Goal: Information Seeking & Learning: Find specific fact

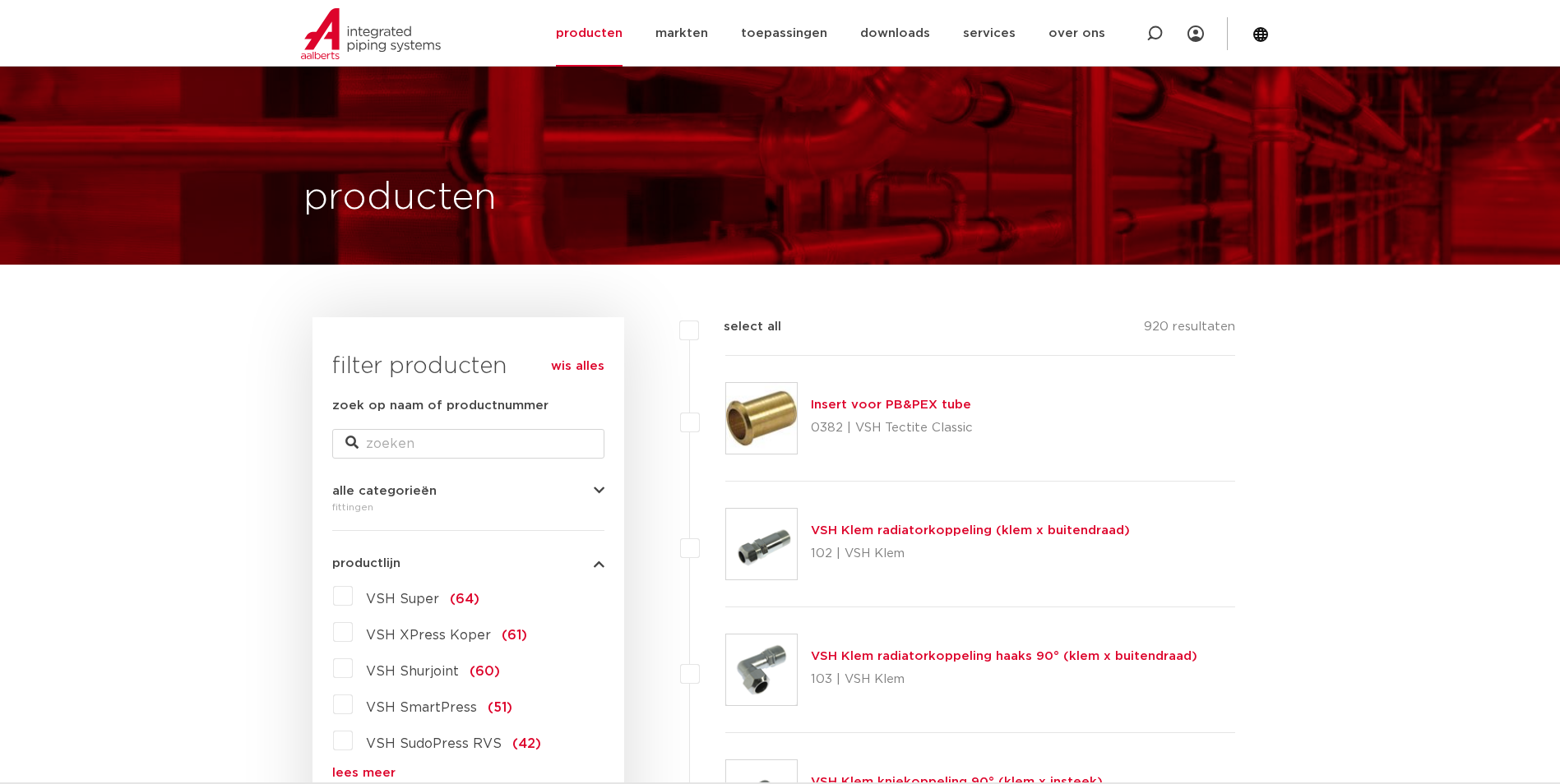
scroll to position [164, 0]
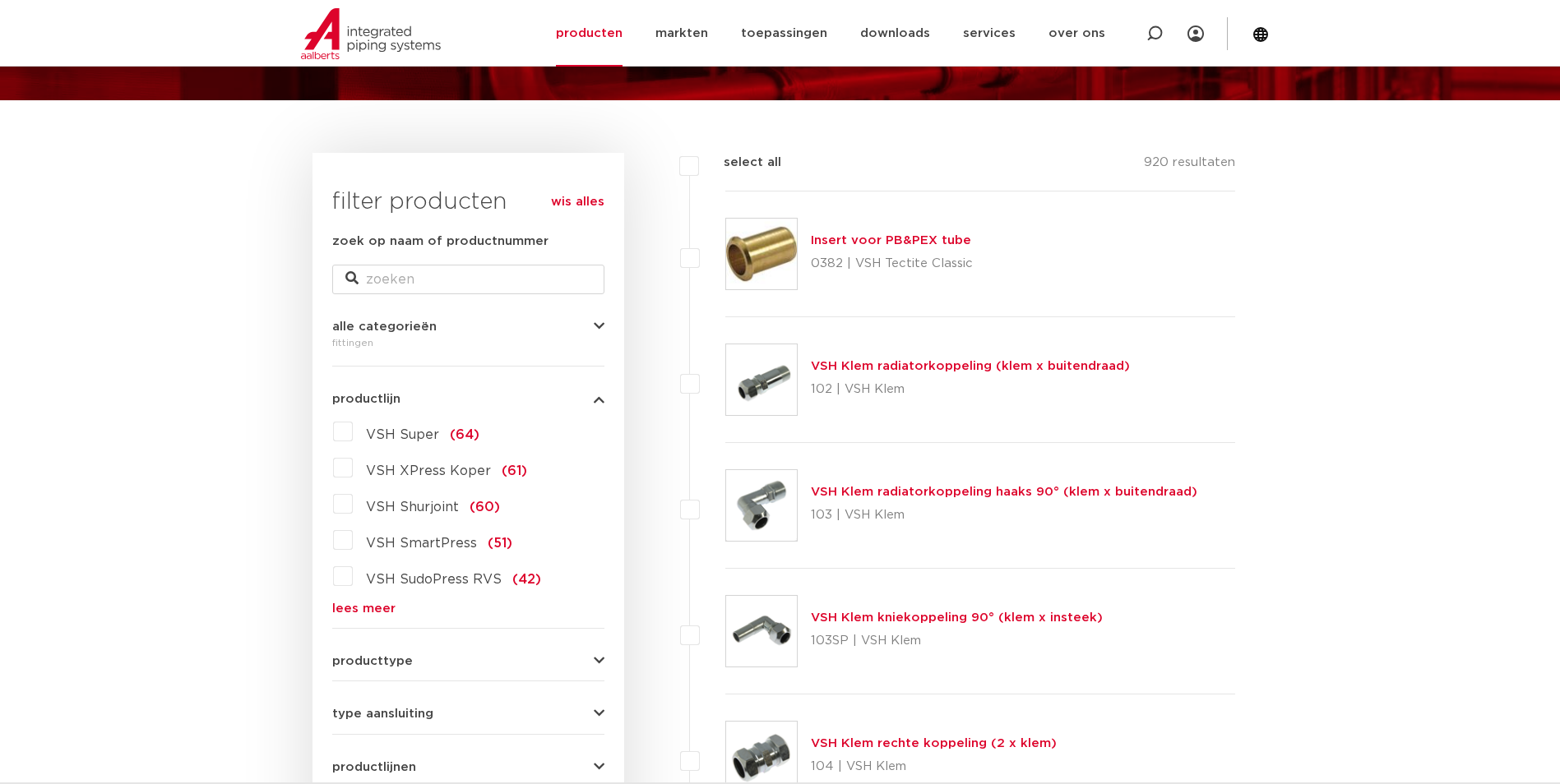
click at [385, 602] on link "lees meer" at bounding box center [468, 608] width 272 height 13
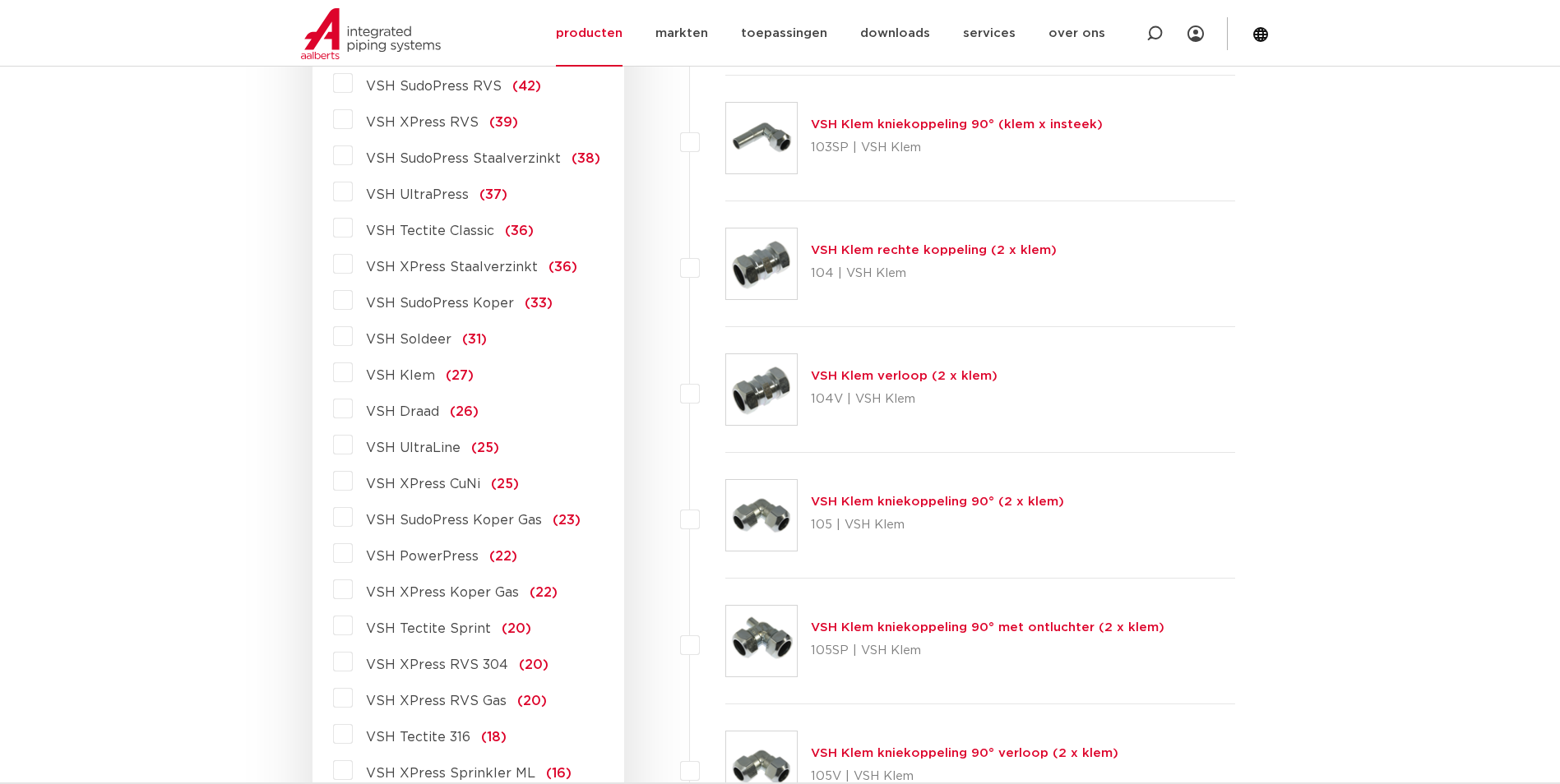
scroll to position [576, 0]
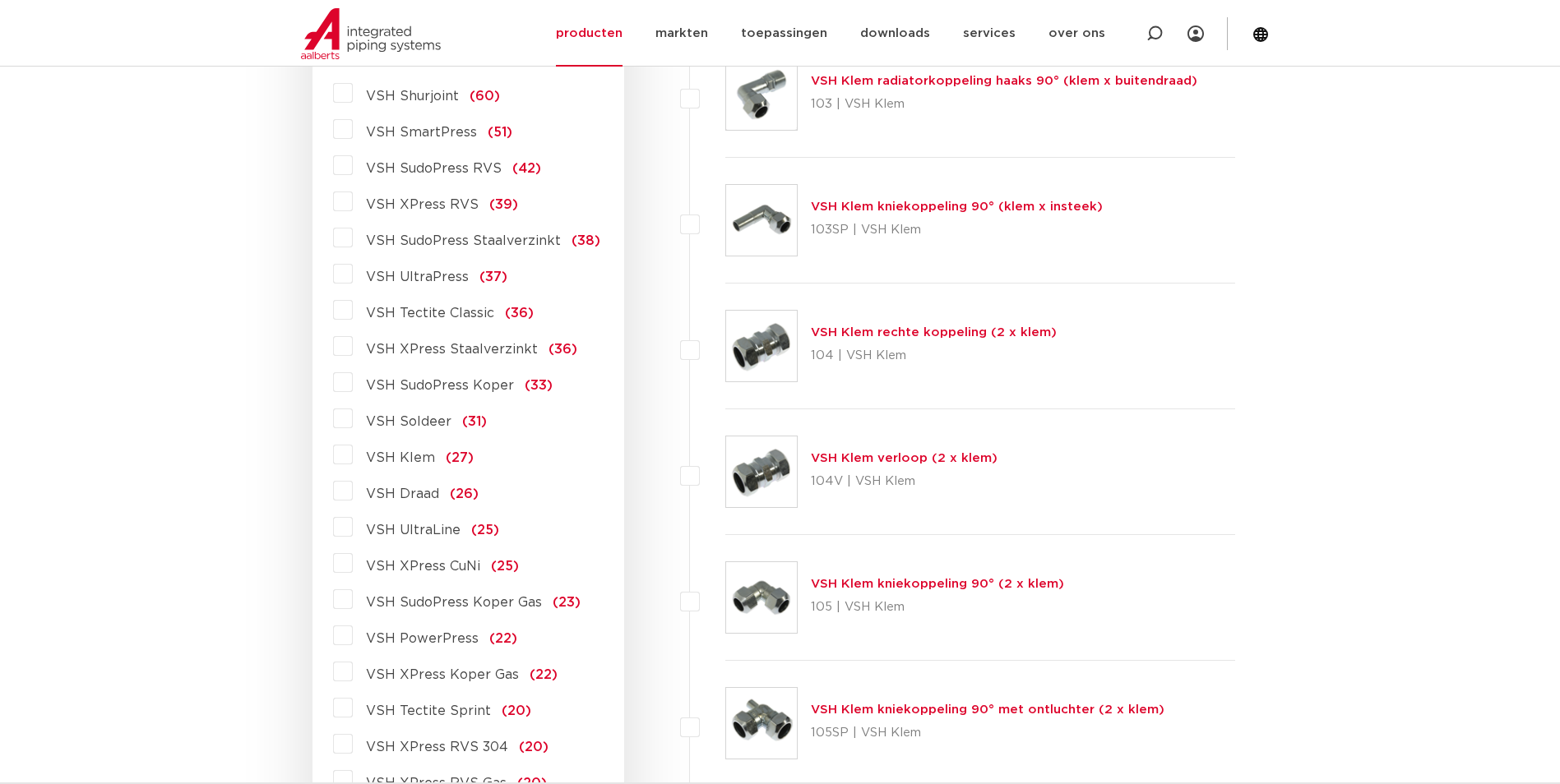
click at [355, 202] on label "VSH XPress RVS (39)" at bounding box center [435, 201] width 165 height 26
click at [0, 0] on input "VSH XPress RVS (39)" at bounding box center [0, 0] width 0 height 0
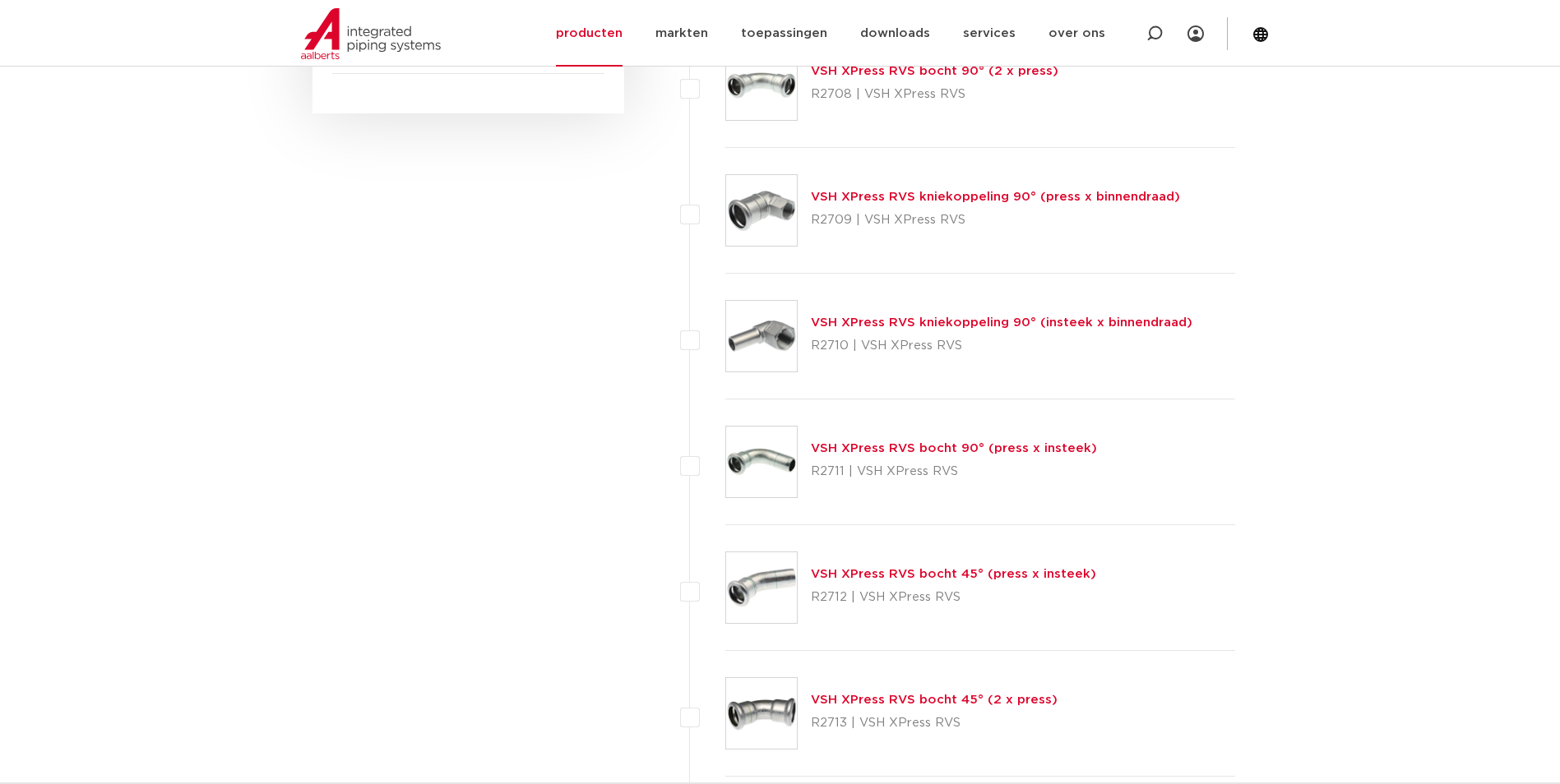
scroll to position [1170, 0]
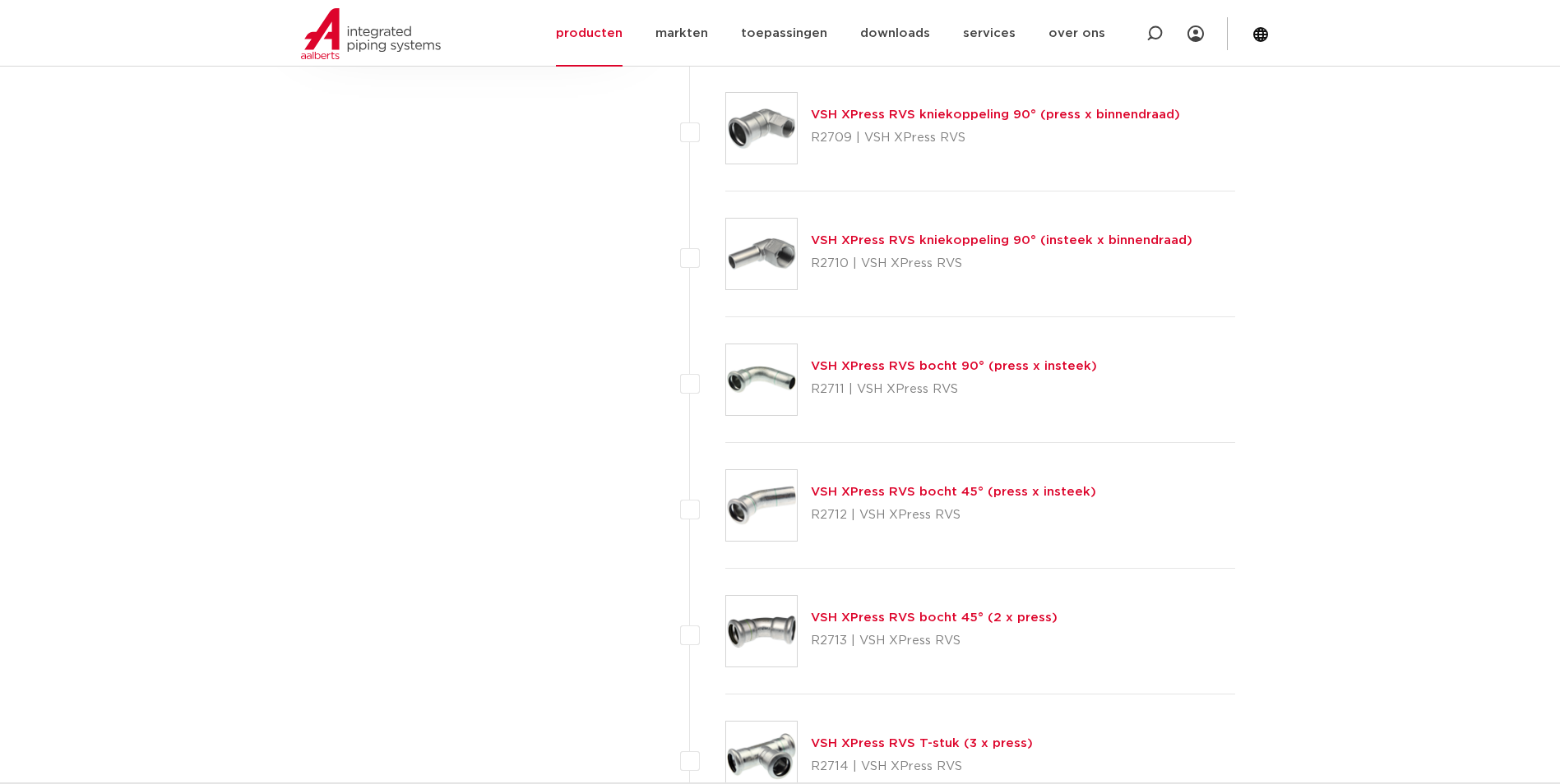
click at [950, 616] on link "VSH XPress RVS bocht 45° (2 x press)" at bounding box center [934, 618] width 247 height 13
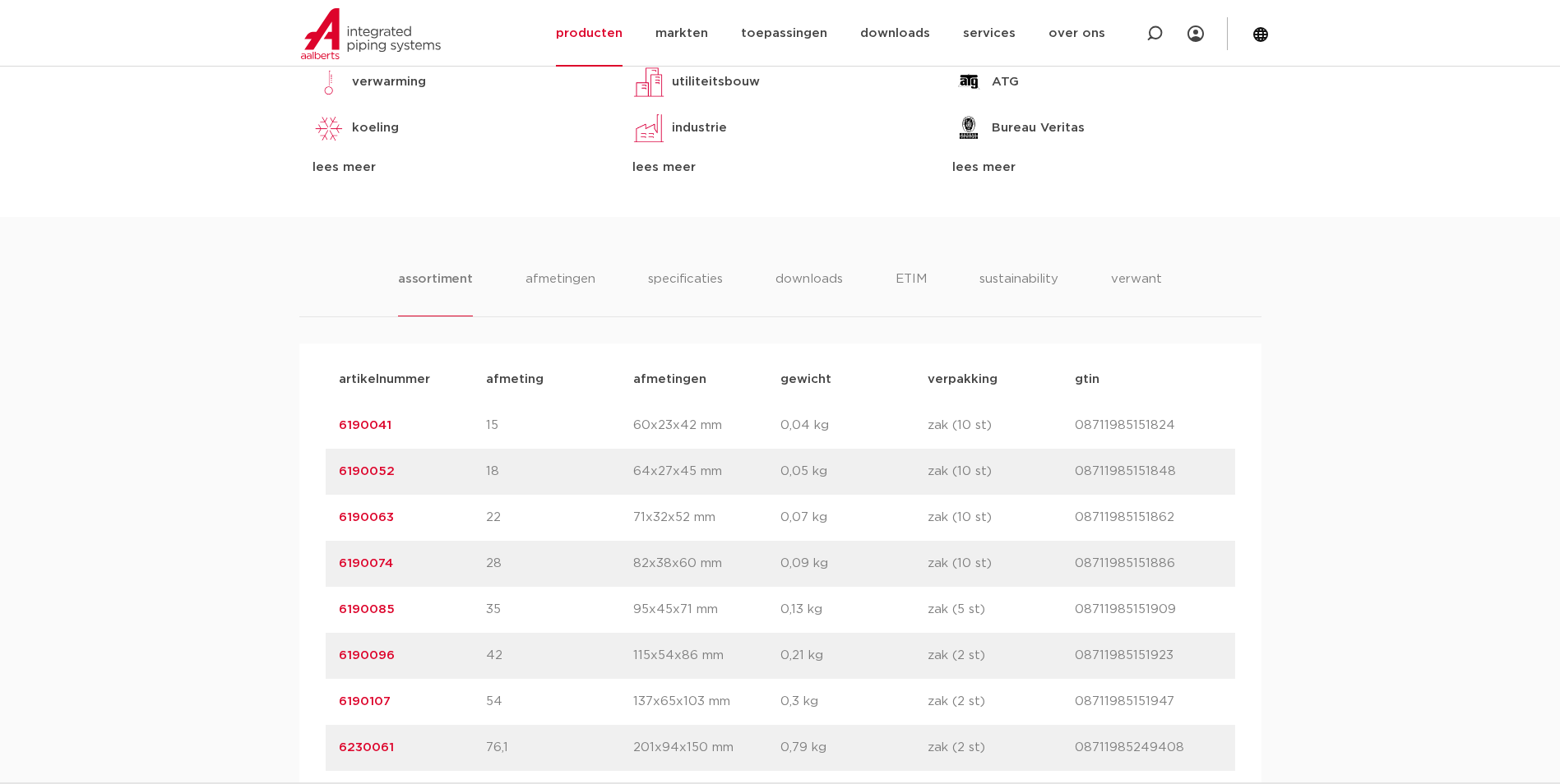
scroll to position [903, 0]
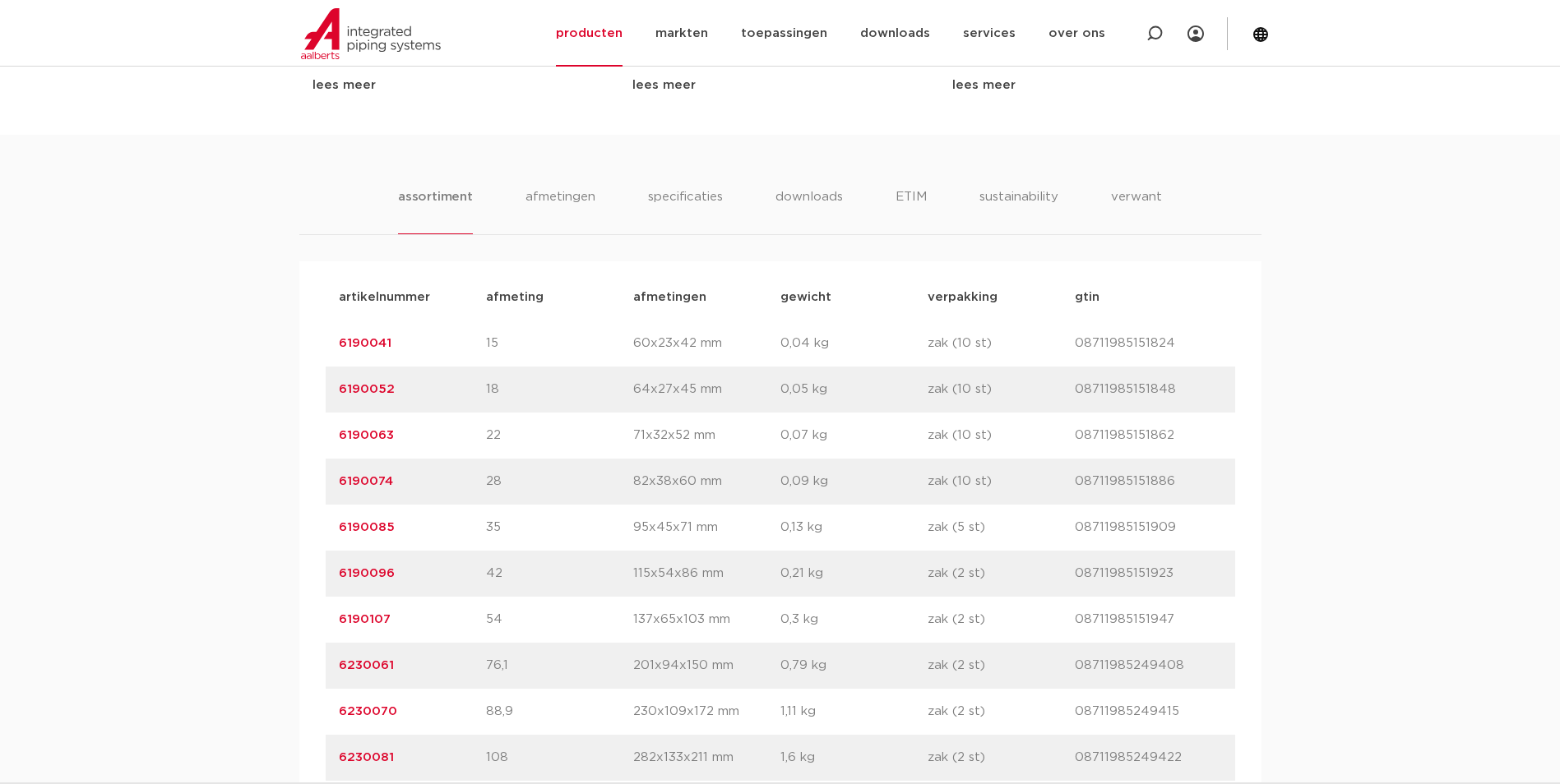
click at [341, 482] on p "6190074" at bounding box center [412, 482] width 147 height 20
copy link "6190074"
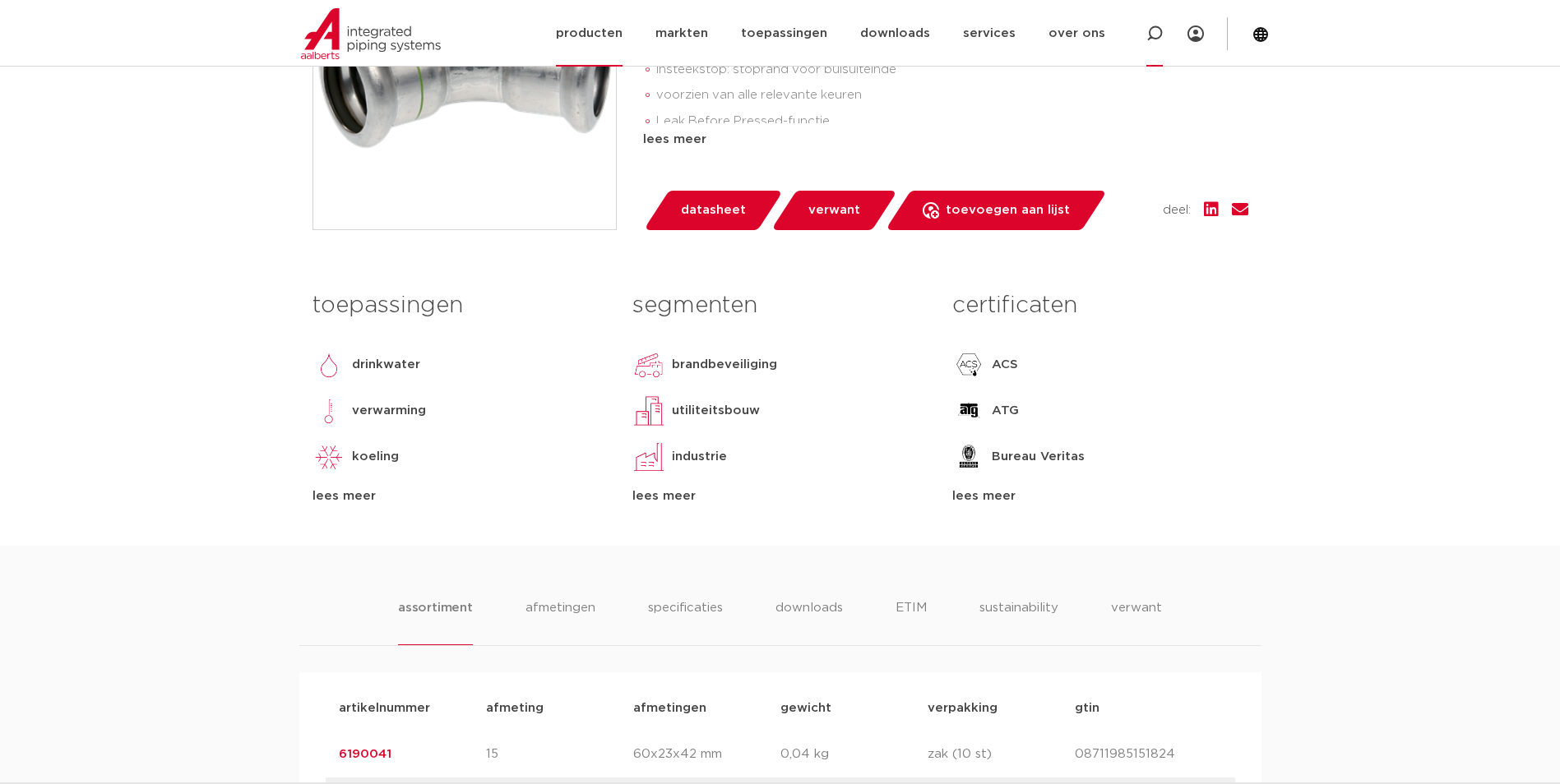
click at [1154, 25] on icon at bounding box center [1154, 33] width 17 height 17
click at [935, 32] on input "Zoeken" at bounding box center [920, 32] width 517 height 33
paste input "VH123460560"
type input "VH123460560"
click button "Zoeken" at bounding box center [0, 0] width 0 height 0
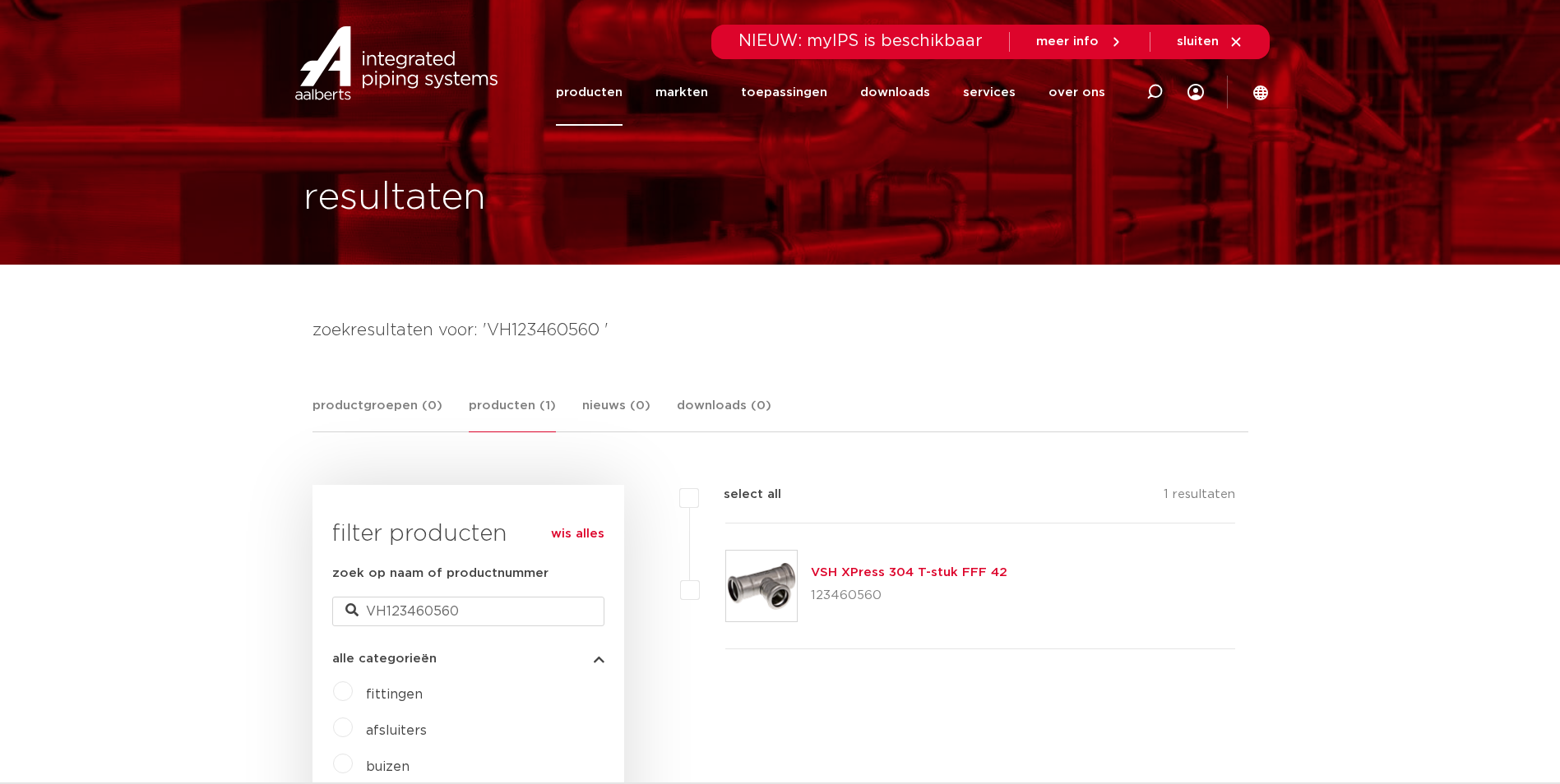
click at [957, 574] on link "VSH XPress 304 T-stuk FFF 42" at bounding box center [909, 572] width 197 height 13
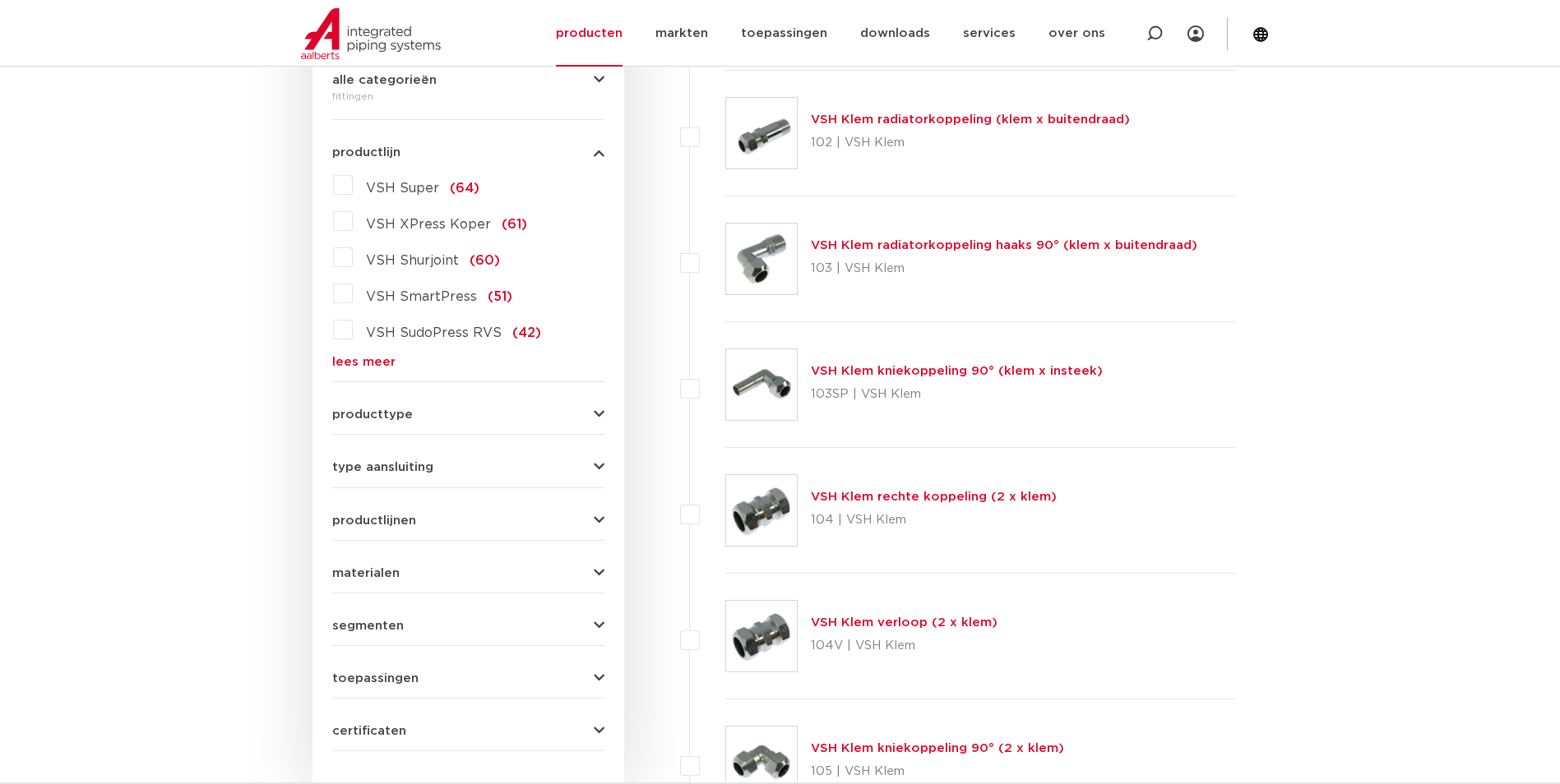
scroll to position [247, 0]
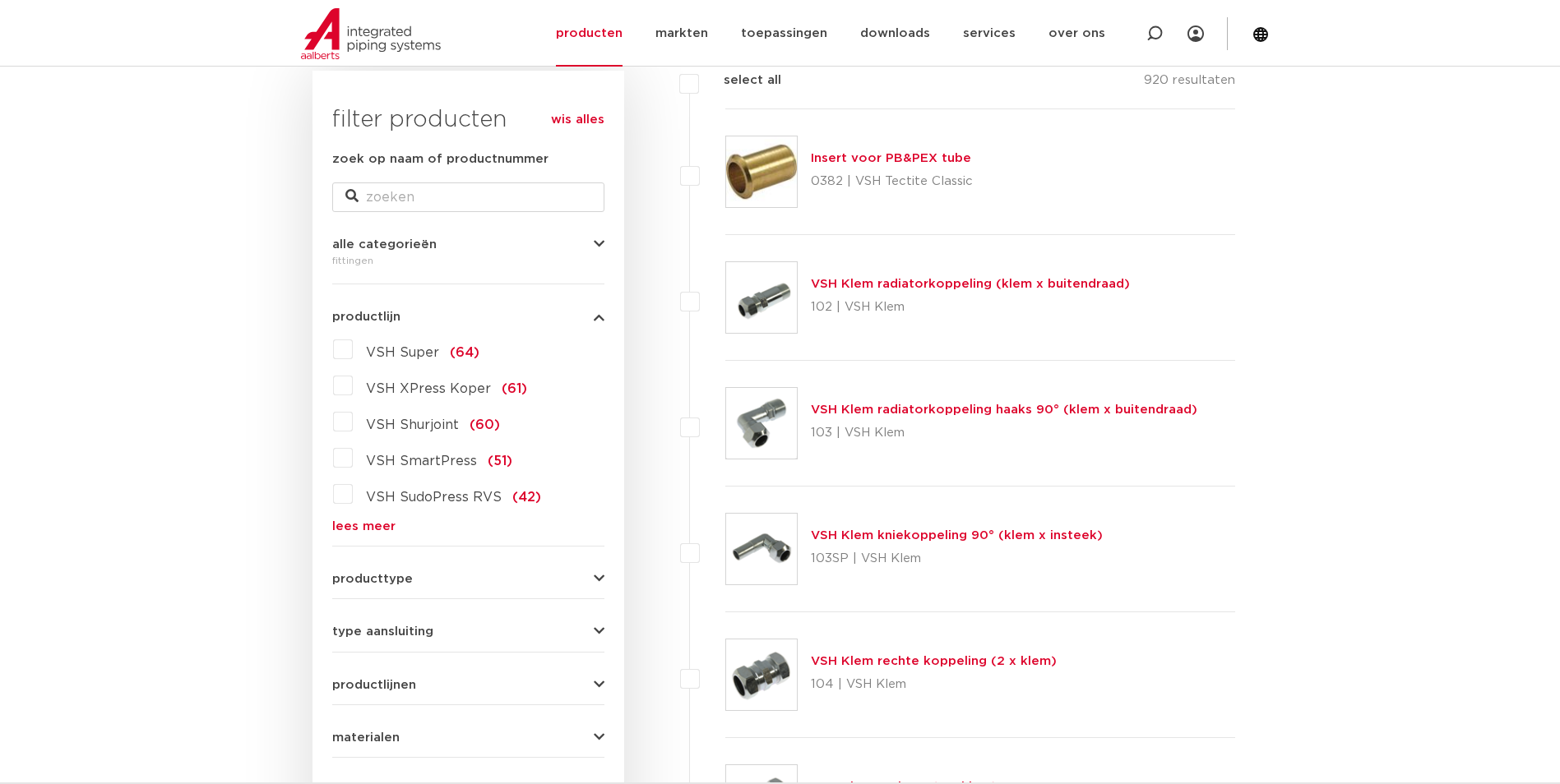
click at [375, 520] on link "lees meer" at bounding box center [468, 526] width 272 height 13
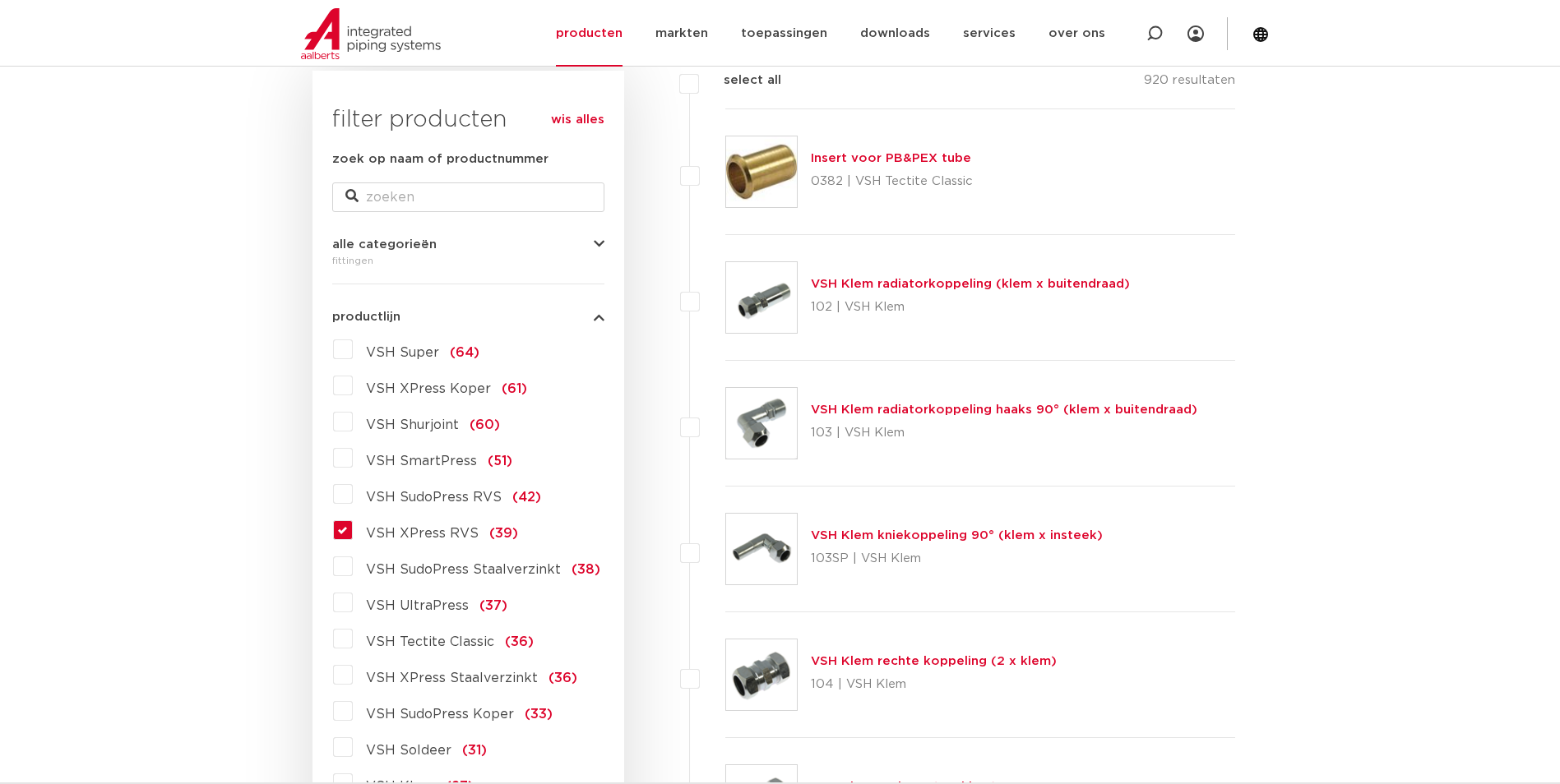
click at [353, 530] on label "VSH XPress RVS (39)" at bounding box center [435, 530] width 165 height 26
click at [0, 0] on input "VSH XPress RVS (39)" at bounding box center [0, 0] width 0 height 0
click at [353, 530] on label "VSH XPress RVS (39)" at bounding box center [435, 530] width 165 height 26
click at [0, 0] on input "VSH XPress RVS (39)" at bounding box center [0, 0] width 0 height 0
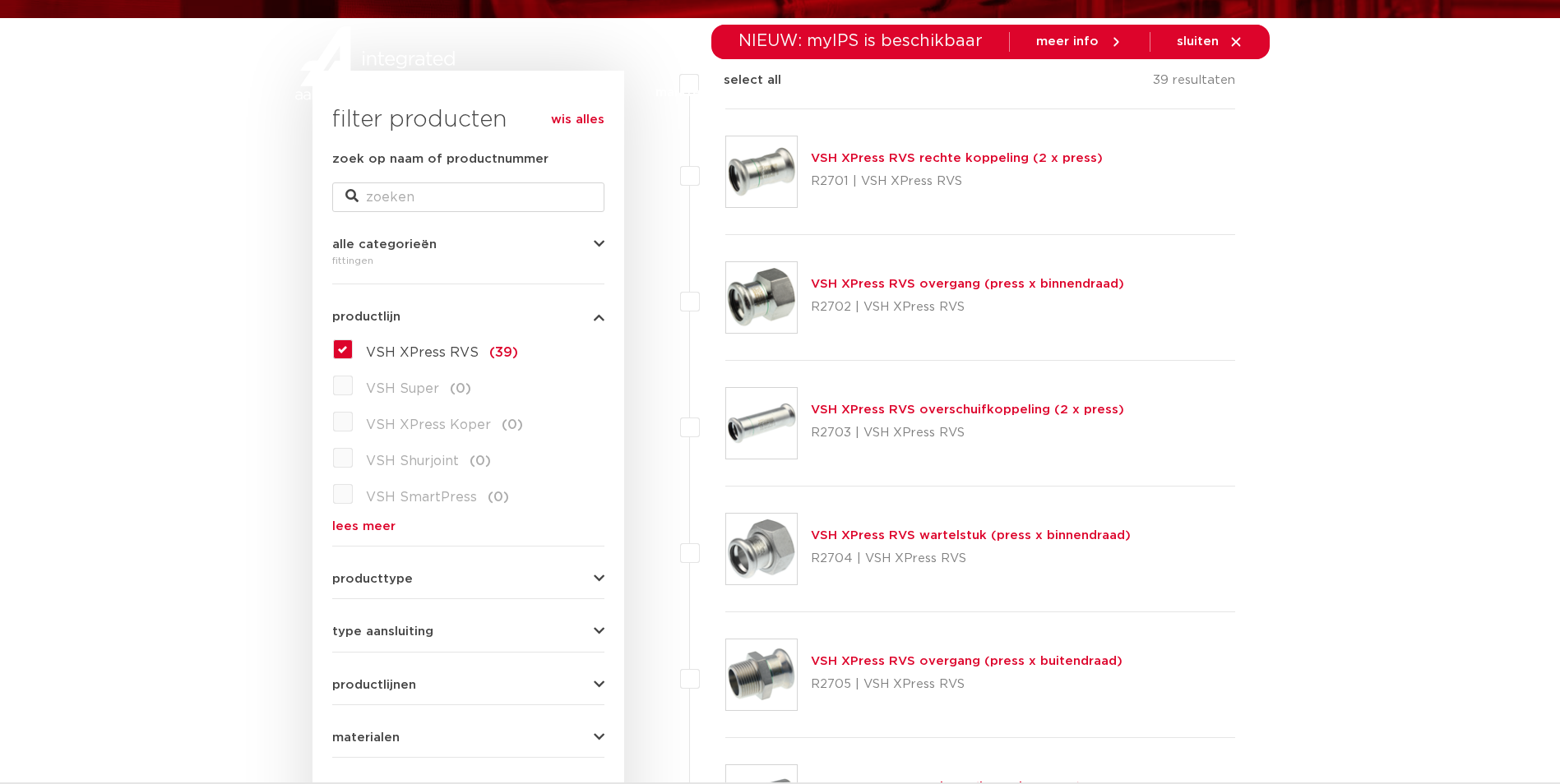
click at [355, 528] on link "lees meer" at bounding box center [468, 526] width 272 height 13
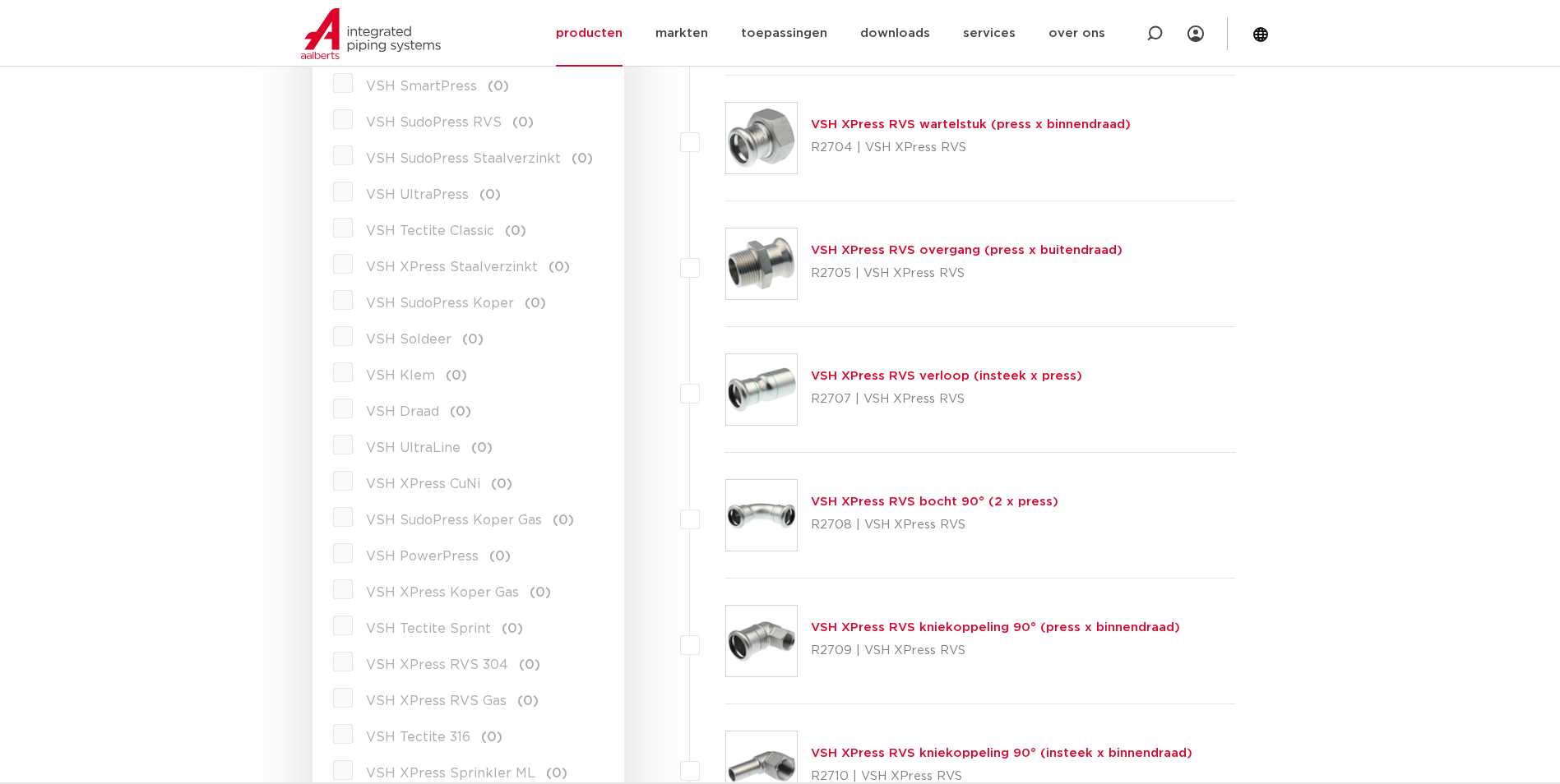
scroll to position [411, 0]
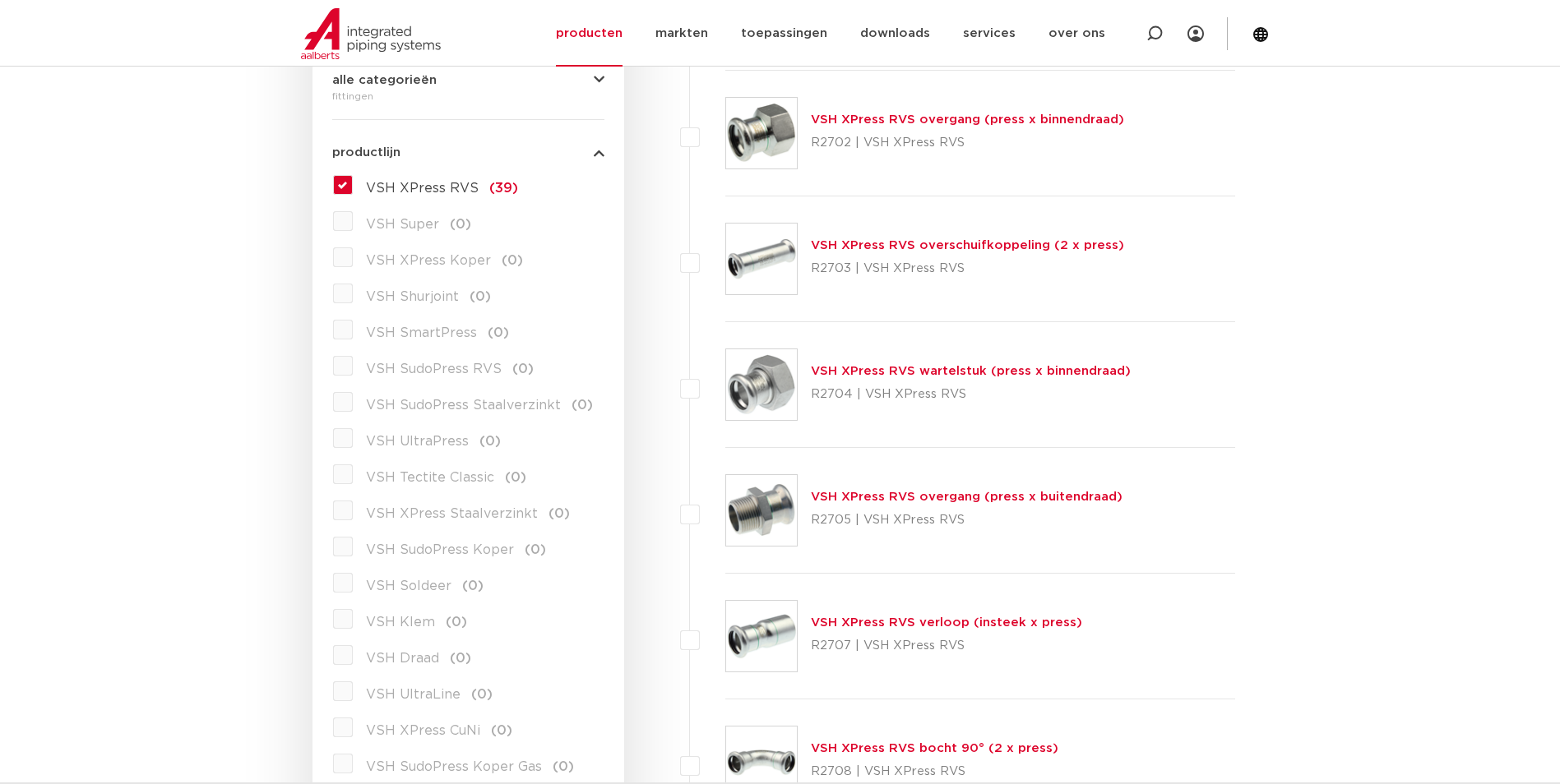
click at [353, 177] on label "VSH XPress RVS (39)" at bounding box center [435, 184] width 165 height 26
click at [0, 0] on input "VSH XPress RVS (39)" at bounding box center [0, 0] width 0 height 0
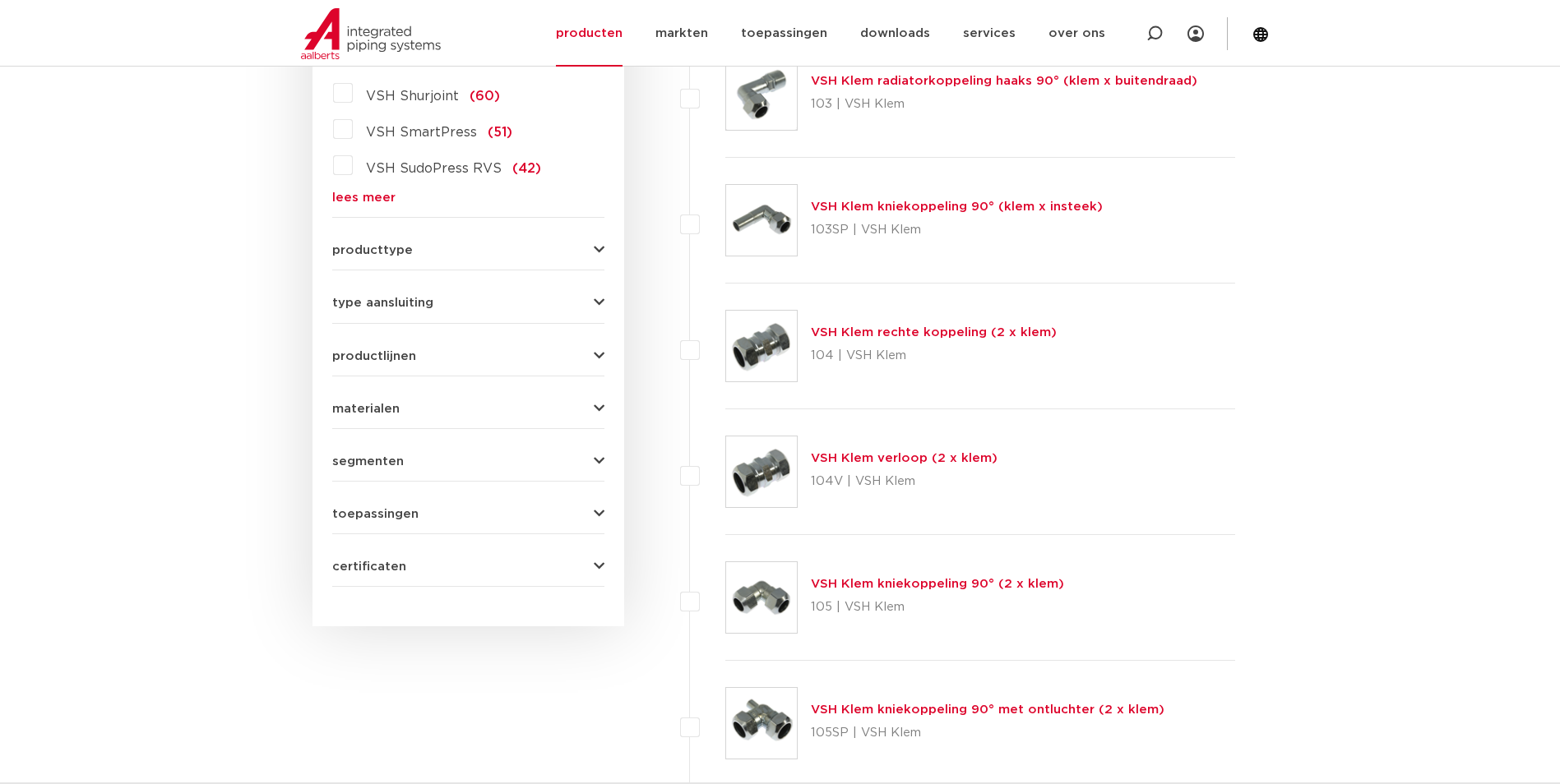
scroll to position [576, 0]
click at [356, 200] on link "lees meer" at bounding box center [468, 198] width 272 height 13
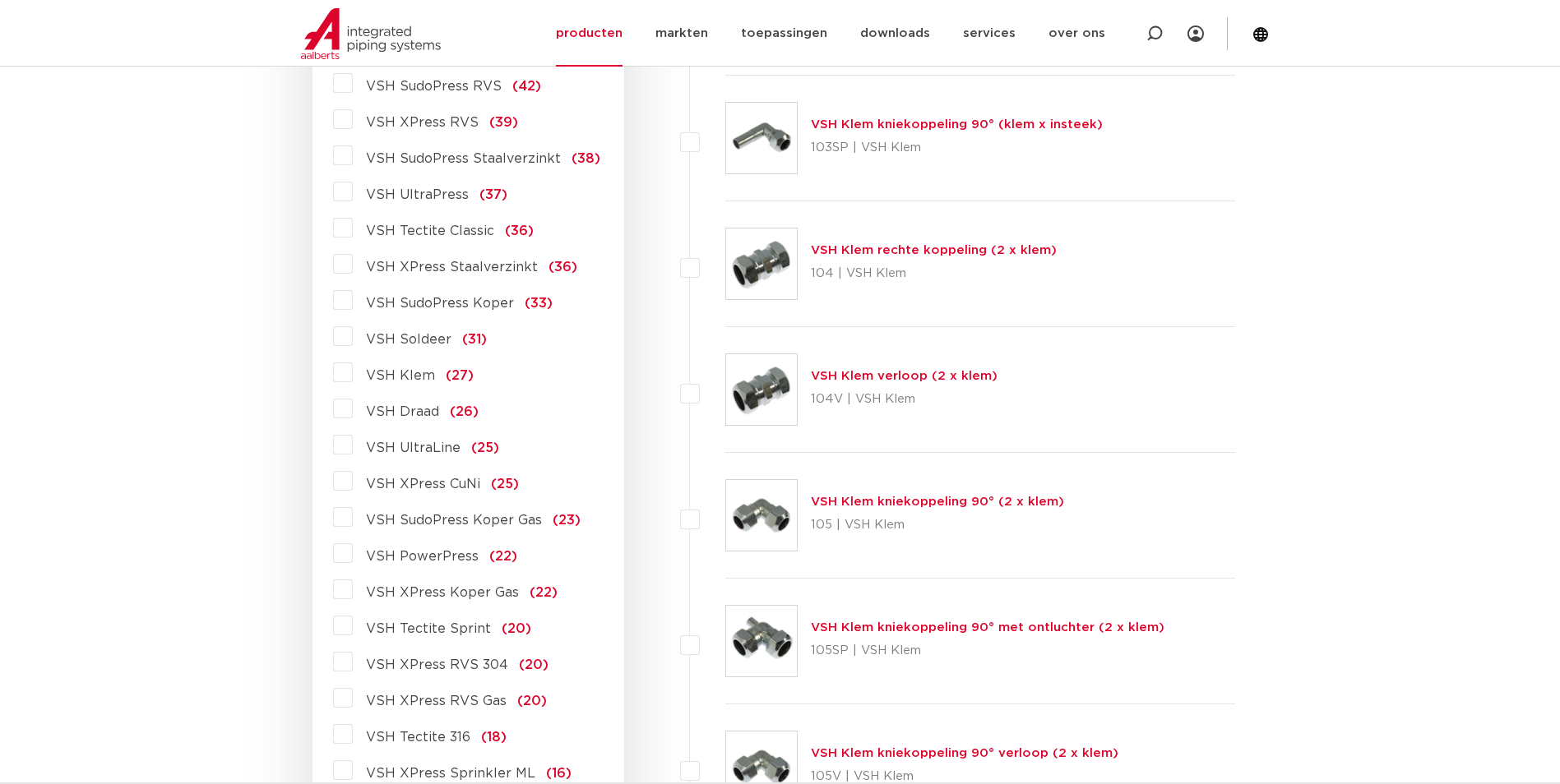
scroll to position [740, 0]
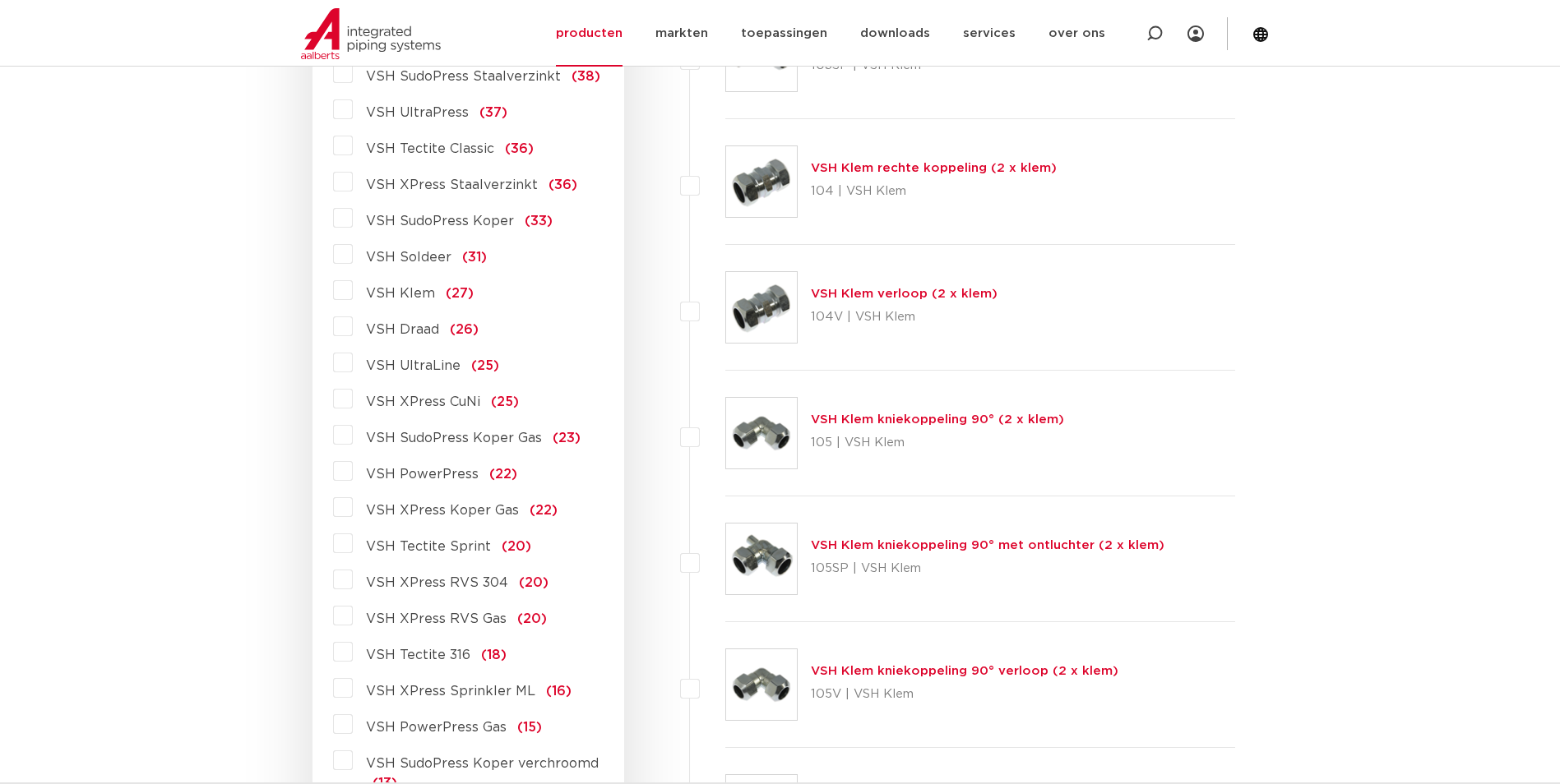
click at [353, 575] on label "VSH XPress RVS 304 (20)" at bounding box center [450, 578] width 196 height 26
click at [0, 0] on input "VSH XPress RVS 304 (20)" at bounding box center [0, 0] width 0 height 0
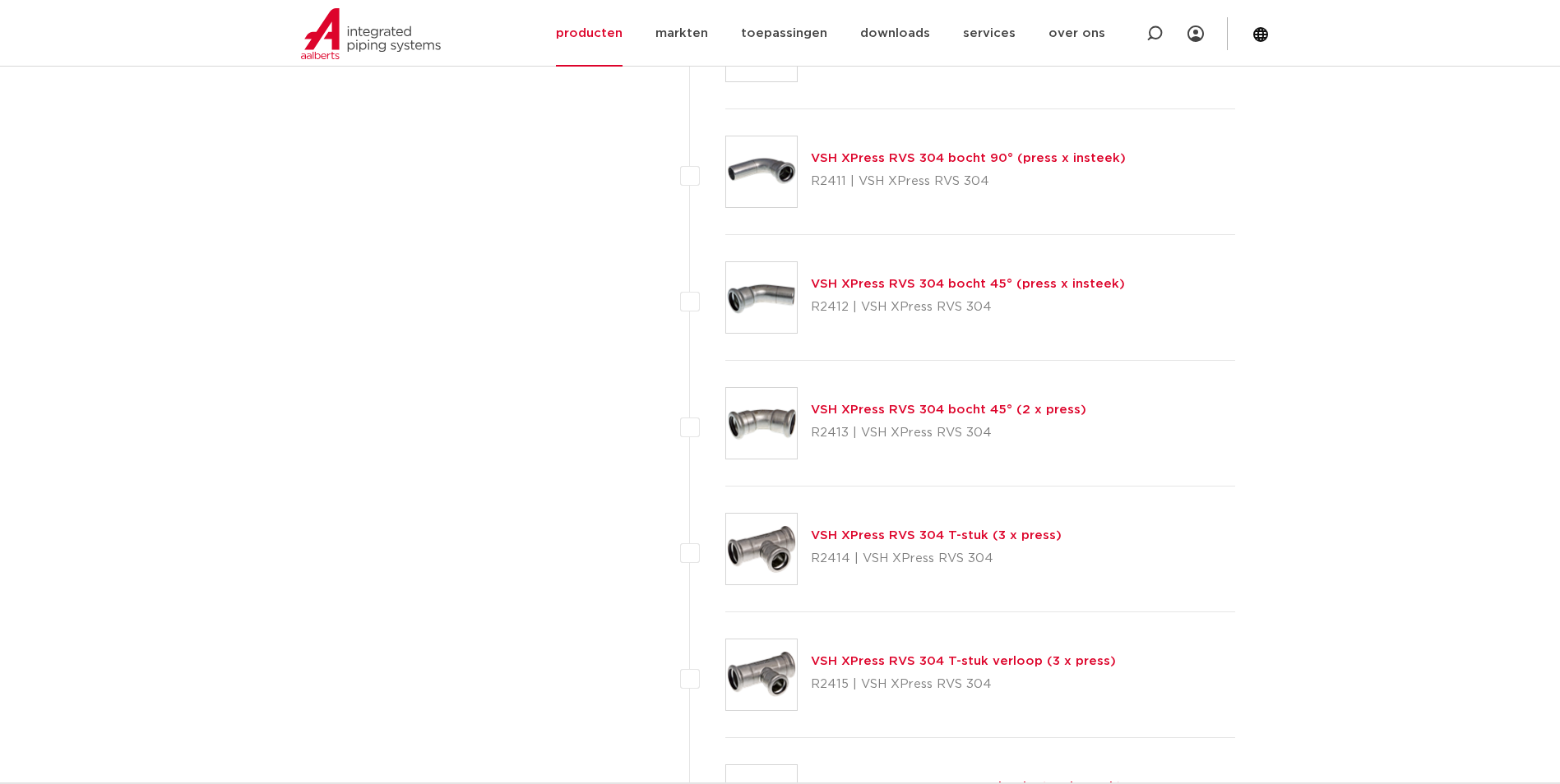
scroll to position [1334, 0]
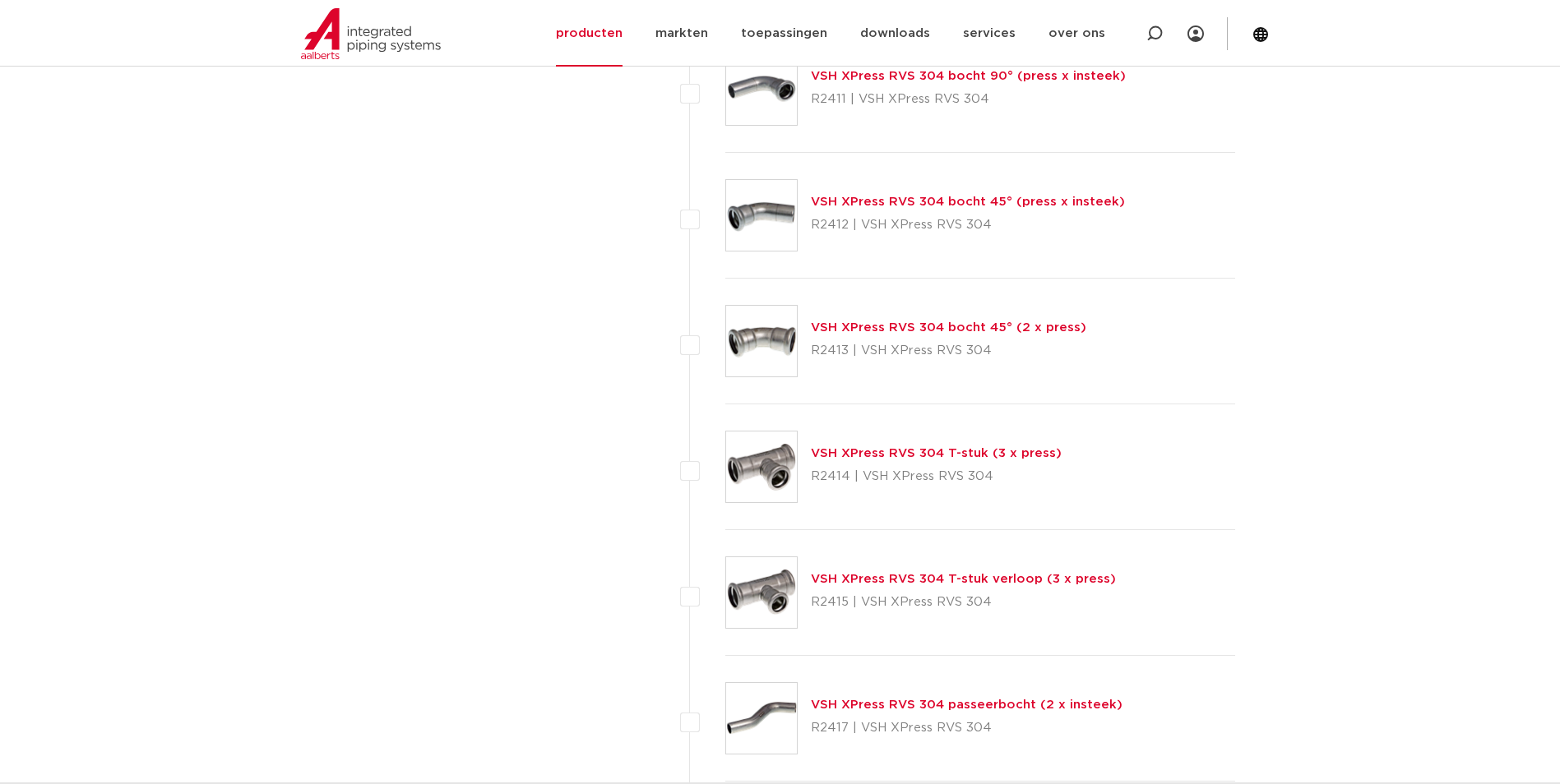
click at [991, 574] on link "VSH XPress RVS 304 T-stuk verloop (3 x press)" at bounding box center [963, 578] width 305 height 13
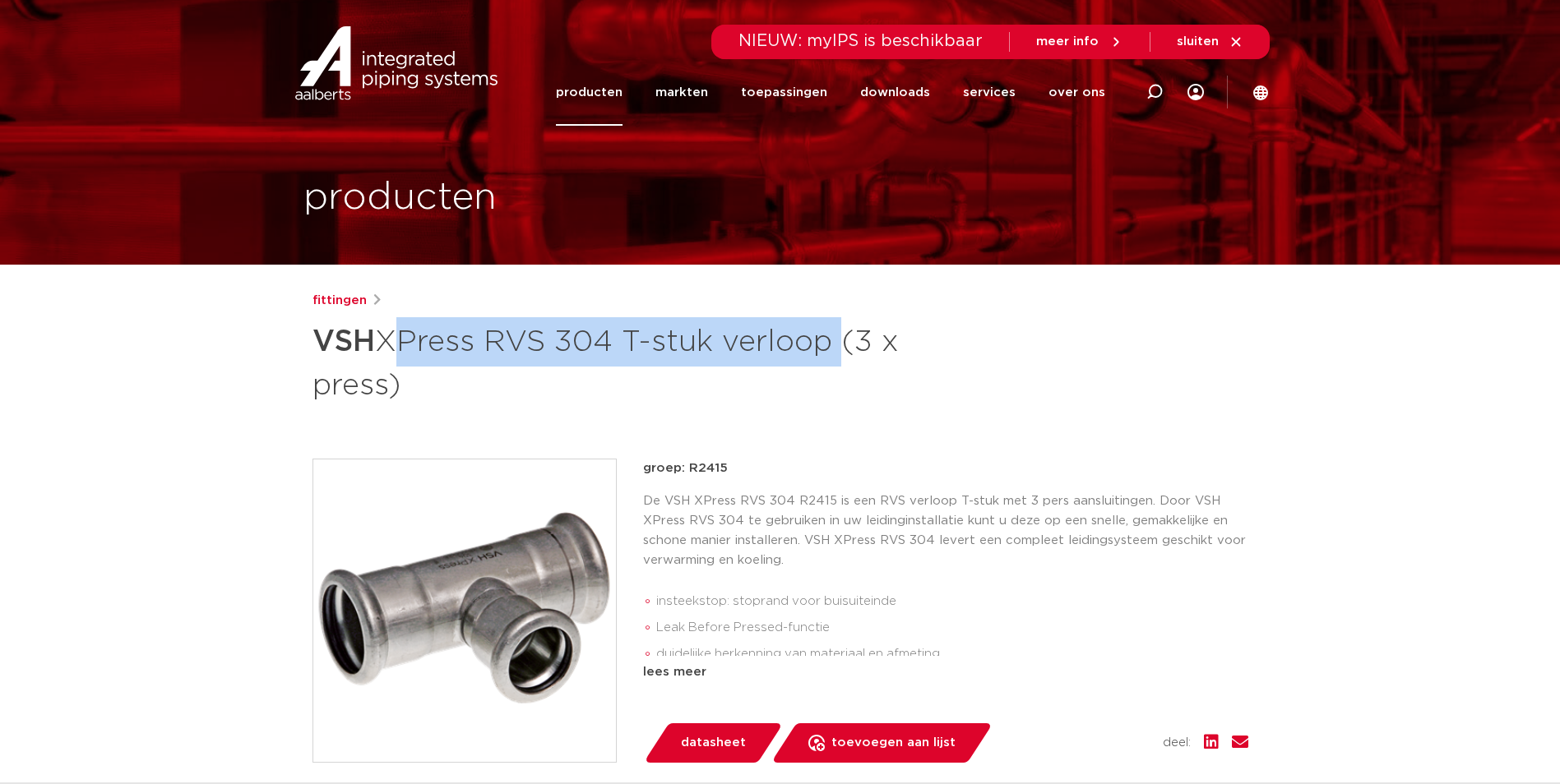
drag, startPoint x: 387, startPoint y: 339, endPoint x: 835, endPoint y: 348, distance: 448.1
click at [835, 348] on h1 "VSH XPress RVS 304 T-stuk verloop (3 x press)" at bounding box center [621, 361] width 617 height 89
copy h1 "XPress RVS 304 T-stuk verloop"
